Goal: Feedback & Contribution: Contribute content

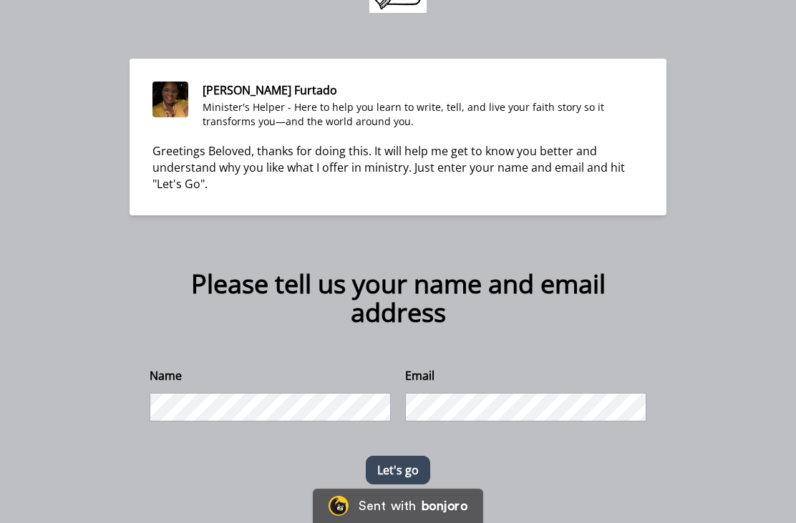
scroll to position [89, 0]
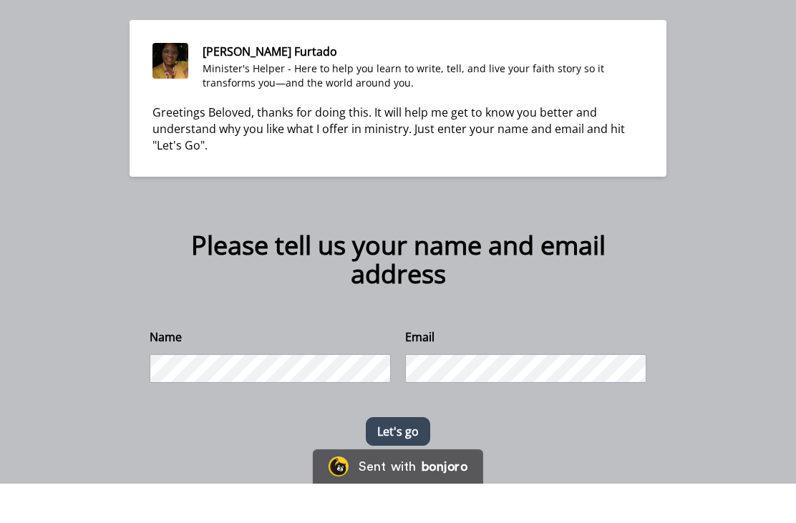
click at [407, 457] on button "Let's go" at bounding box center [398, 471] width 64 height 29
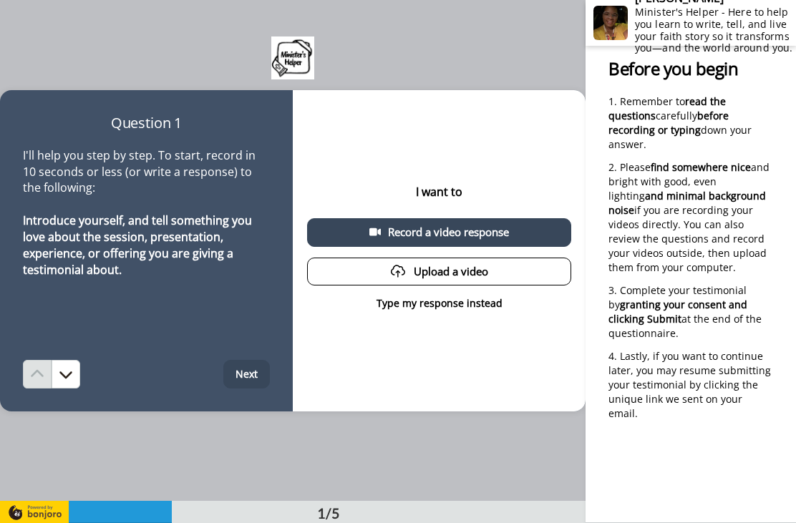
click at [382, 236] on div "Record a video response" at bounding box center [439, 232] width 241 height 15
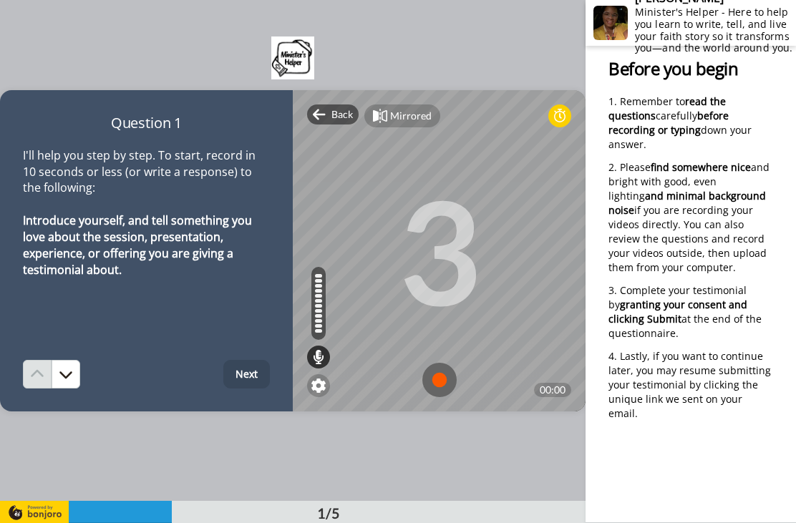
click at [446, 377] on img at bounding box center [439, 380] width 34 height 34
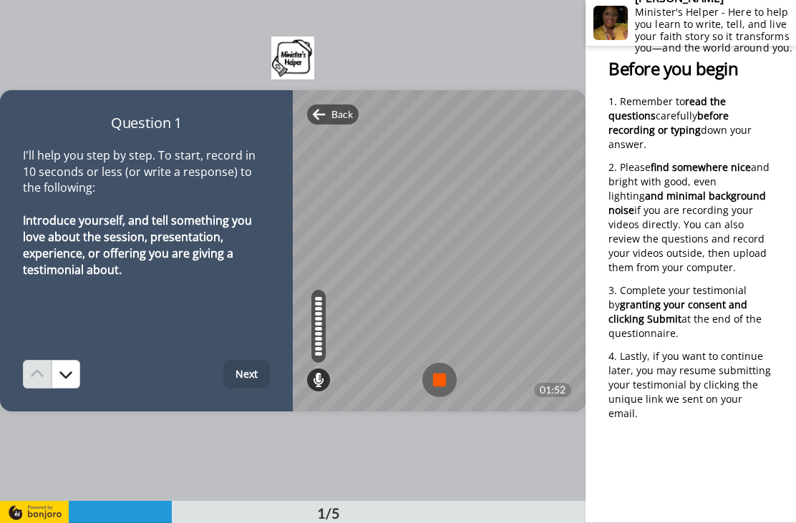
click at [437, 382] on img at bounding box center [439, 380] width 34 height 34
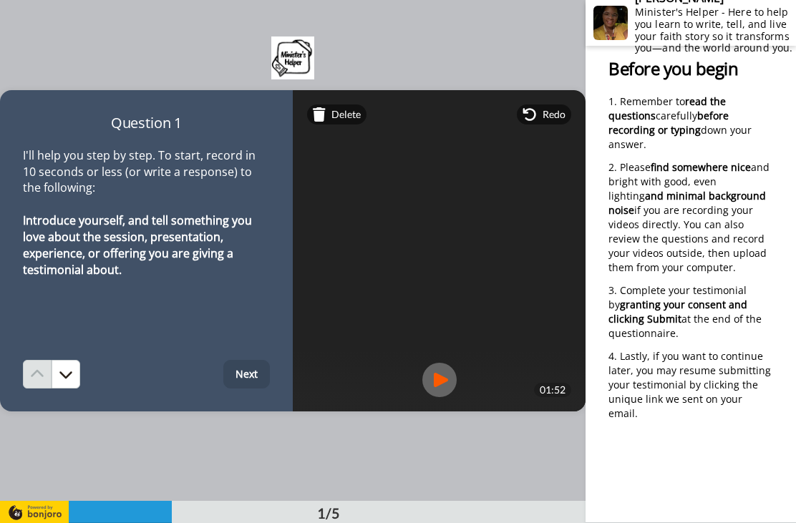
click at [251, 371] on button "Next" at bounding box center [246, 374] width 47 height 29
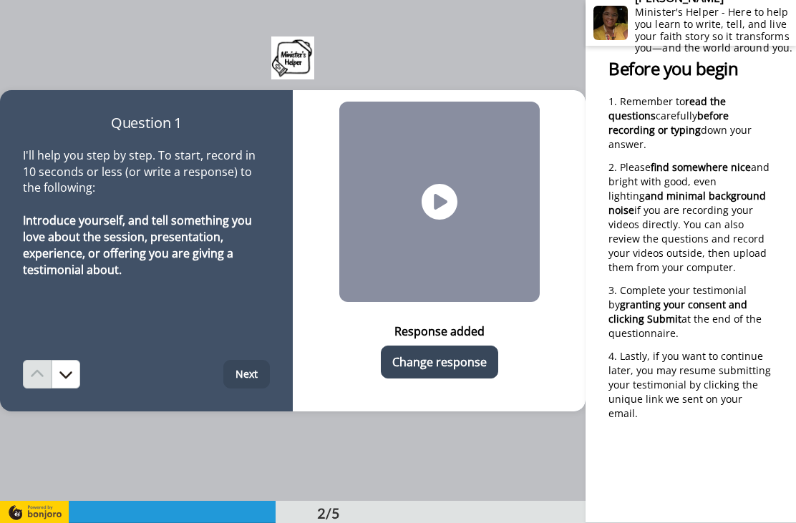
scroll to position [502, 0]
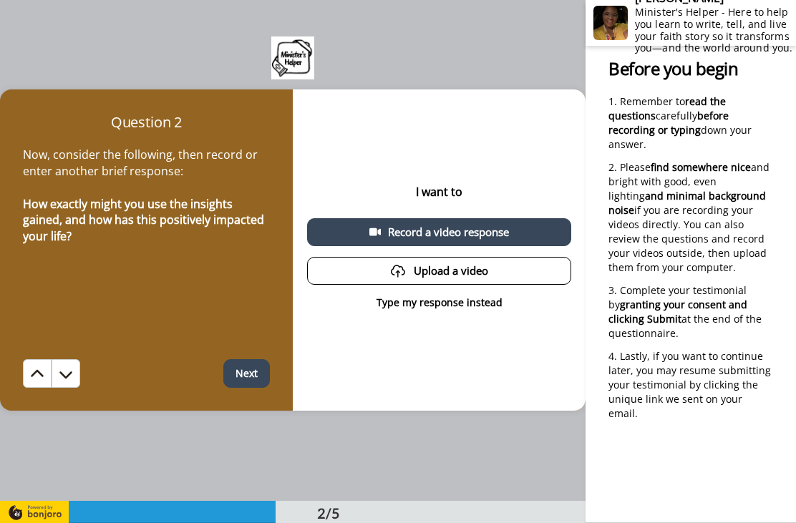
click at [407, 274] on button "Upload a video" at bounding box center [439, 271] width 264 height 28
click at [382, 238] on div "Record a video response" at bounding box center [439, 232] width 241 height 15
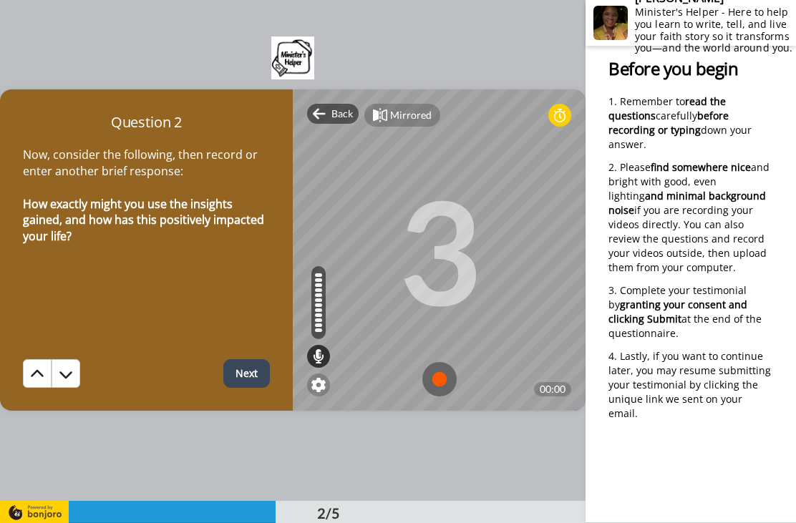
click at [445, 382] on img at bounding box center [439, 379] width 34 height 34
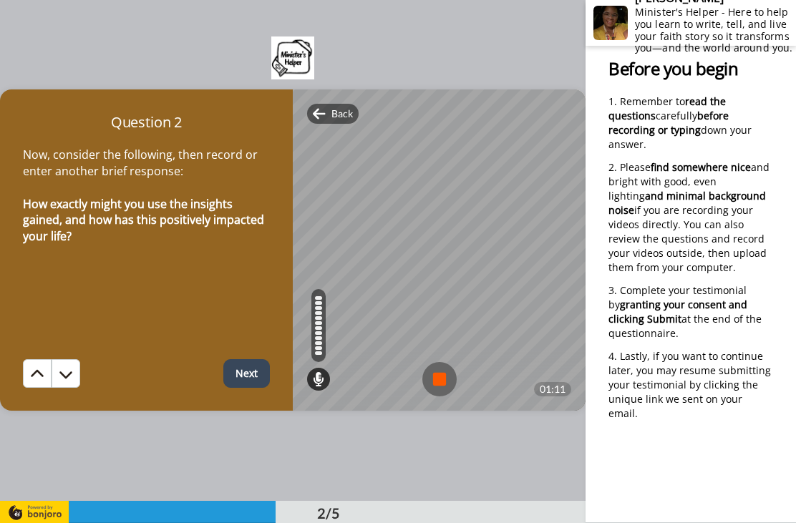
click at [438, 378] on img at bounding box center [439, 379] width 34 height 34
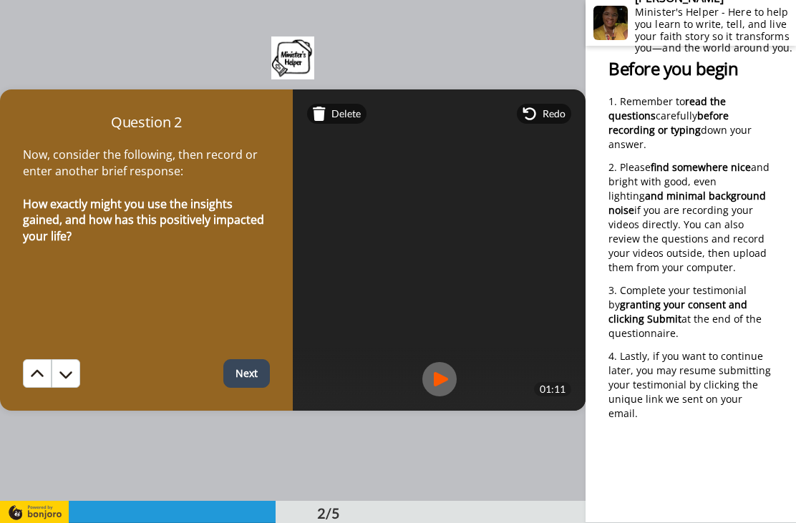
click at [248, 377] on button "Next" at bounding box center [246, 373] width 47 height 29
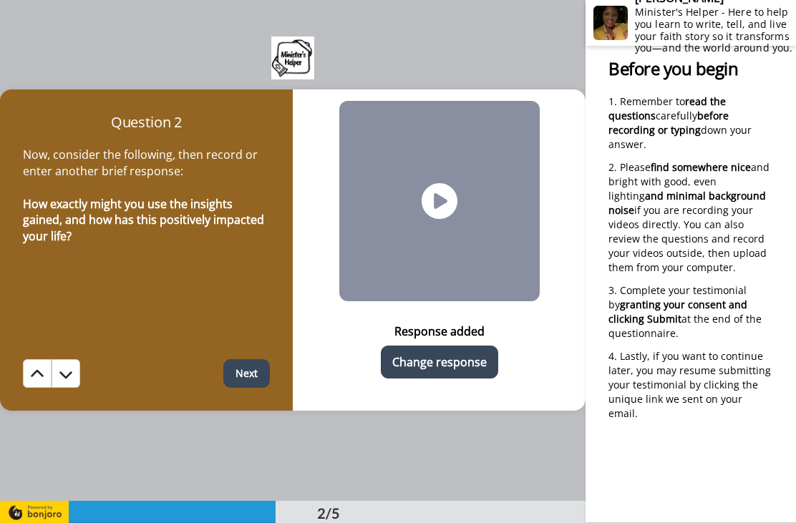
scroll to position [1003, 0]
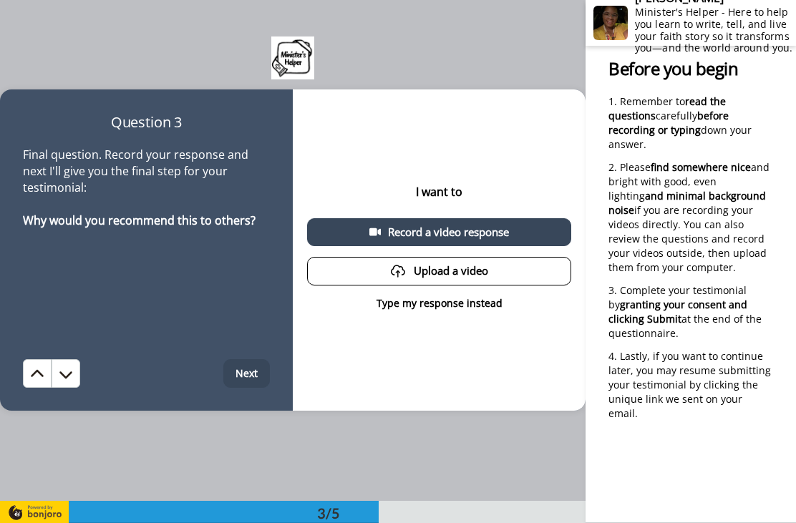
click at [430, 232] on div "Record a video response" at bounding box center [439, 232] width 241 height 15
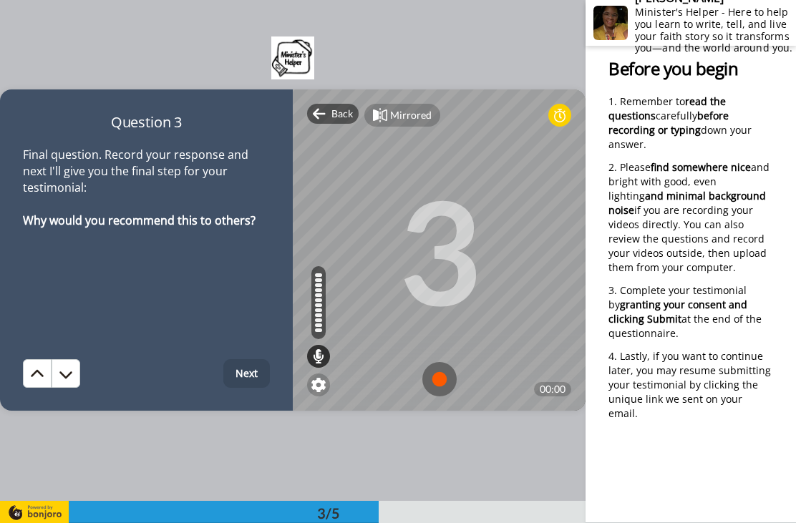
click at [450, 378] on img at bounding box center [439, 379] width 34 height 34
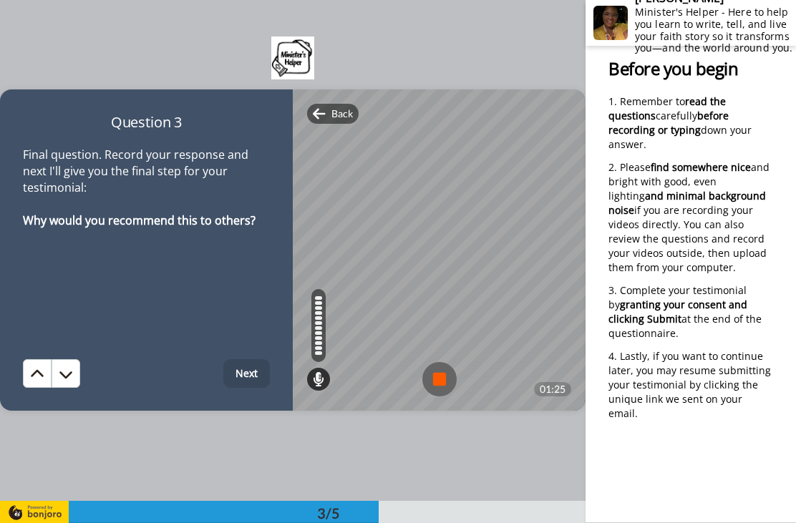
click at [439, 387] on img at bounding box center [439, 379] width 34 height 34
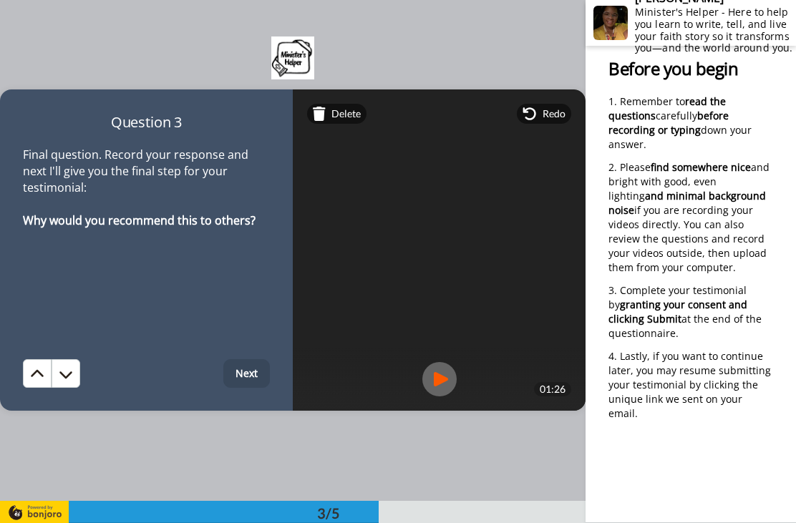
click at [263, 384] on button "Next" at bounding box center [246, 373] width 47 height 29
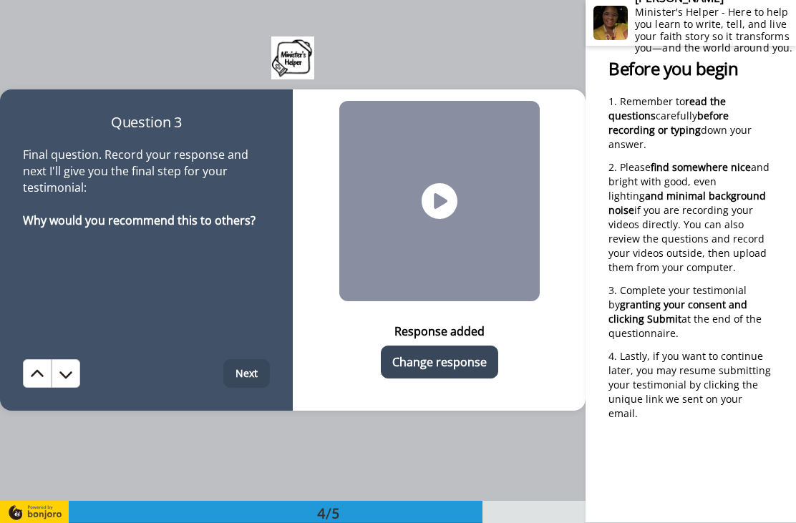
scroll to position [1505, 0]
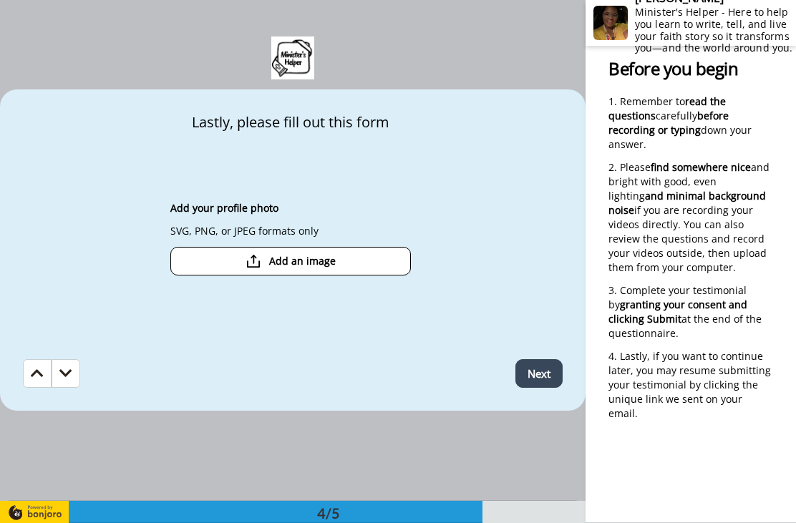
click at [261, 266] on button "Add an image" at bounding box center [290, 261] width 241 height 29
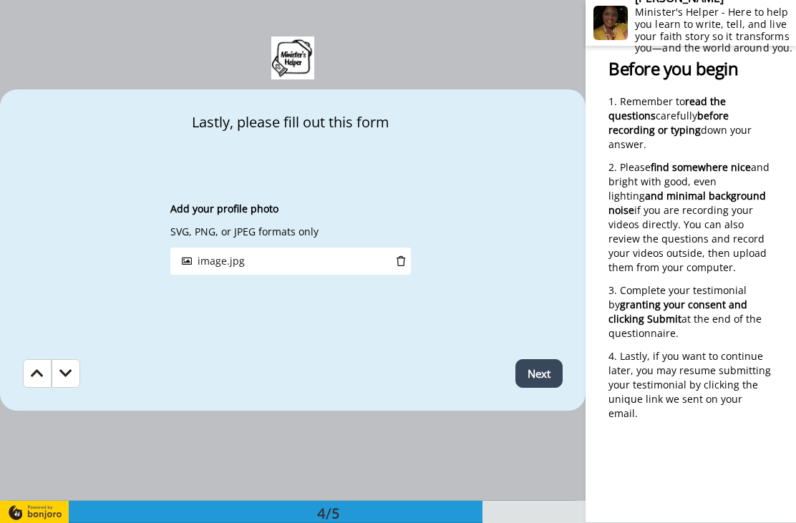
click at [541, 376] on button "Next" at bounding box center [538, 373] width 47 height 29
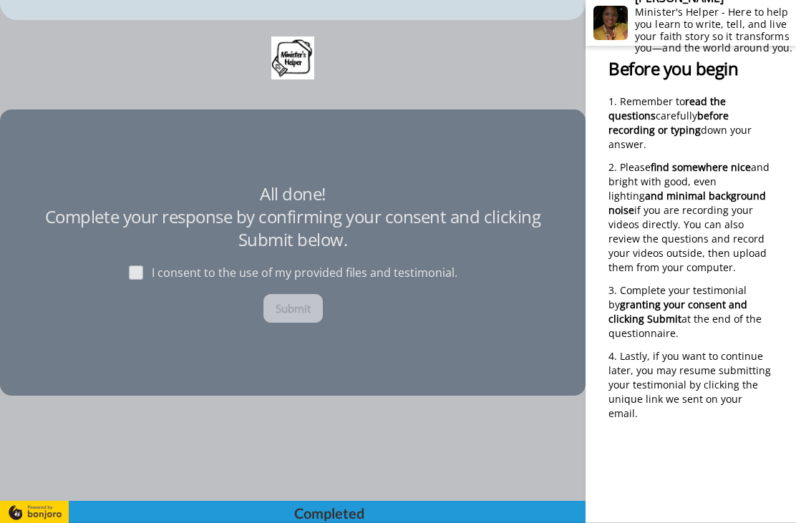
scroll to position [1898, 0]
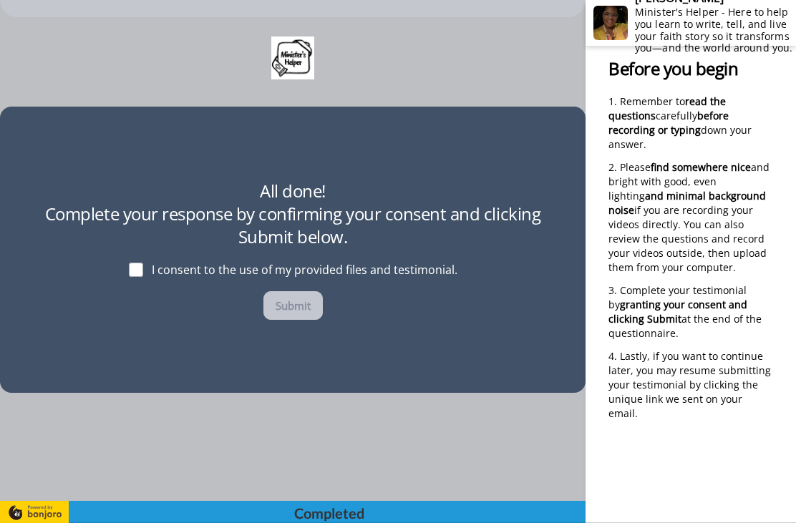
click at [127, 271] on div "I consent to the use of my provided files and testimonial." at bounding box center [292, 269] width 351 height 43
click at [120, 260] on div "I consent to the use of my provided files and testimonial." at bounding box center [292, 269] width 351 height 43
click at [131, 271] on span at bounding box center [136, 270] width 14 height 14
click at [141, 270] on span at bounding box center [136, 270] width 14 height 14
click at [125, 276] on div "I consent to the use of my provided files and testimonial." at bounding box center [292, 269] width 351 height 43
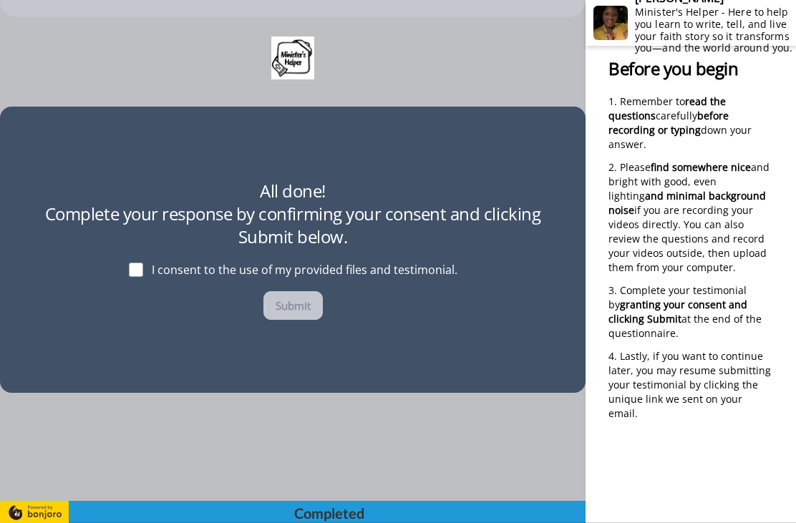
click at [127, 273] on div "I consent to the use of my provided files and testimonial." at bounding box center [292, 269] width 351 height 43
click at [143, 263] on span at bounding box center [136, 270] width 14 height 14
click at [136, 276] on span at bounding box center [136, 270] width 14 height 14
click at [135, 270] on span at bounding box center [136, 270] width 14 height 14
click at [288, 301] on button "Submit" at bounding box center [292, 305] width 59 height 29
